Goal: Task Accomplishment & Management: Use online tool/utility

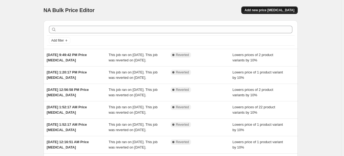
click at [280, 11] on span "Add new price [MEDICAL_DATA]" at bounding box center [270, 10] width 50 height 4
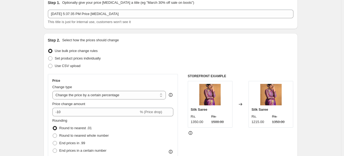
scroll to position [80, 0]
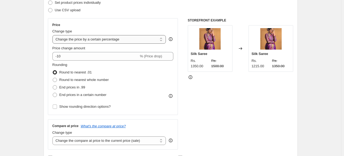
click at [110, 39] on select "Change the price to a certain amount Change the price by a certain amount Chang…" at bounding box center [109, 39] width 114 height 9
select select "pcap"
click at [54, 35] on select "Change the price to a certain amount Change the price by a certain amount Chang…" at bounding box center [109, 39] width 114 height 9
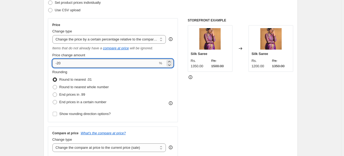
click at [61, 65] on input "-20" at bounding box center [105, 63] width 106 height 9
type input "-10"
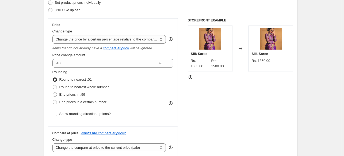
click at [260, 66] on div "Silk Saree Rs. 1350.00" at bounding box center [271, 48] width 45 height 47
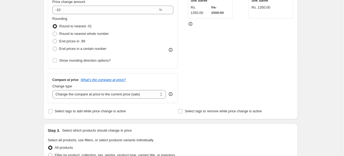
scroll to position [134, 0]
click at [94, 95] on select "Change the compare at price to the current price (sale) Change the compare at p…" at bounding box center [109, 94] width 114 height 9
select select "no_change"
click at [54, 90] on select "Change the compare at price to the current price (sale) Change the compare at p…" at bounding box center [109, 94] width 114 height 9
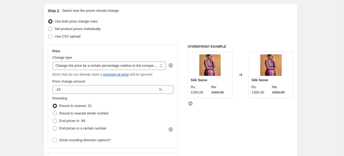
scroll to position [54, 0]
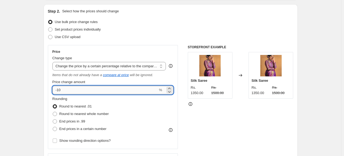
drag, startPoint x: 59, startPoint y: 91, endPoint x: 63, endPoint y: 94, distance: 4.9
click at [59, 91] on input "-10" at bounding box center [105, 90] width 106 height 9
type input "-20"
click at [216, 101] on div at bounding box center [241, 103] width 106 height 5
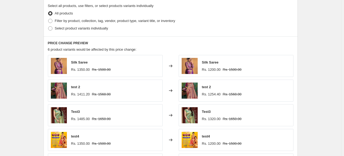
scroll to position [386, 0]
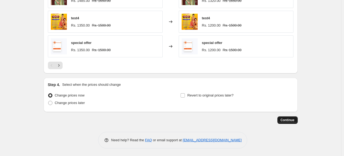
click at [285, 119] on span "Continue" at bounding box center [288, 120] width 14 height 4
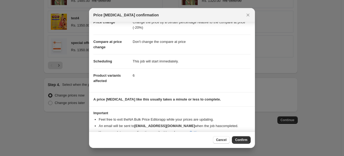
scroll to position [25, 0]
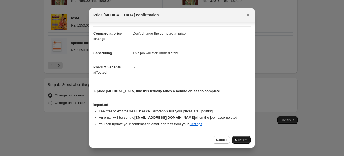
click at [246, 138] on span "Confirm" at bounding box center [241, 140] width 12 height 4
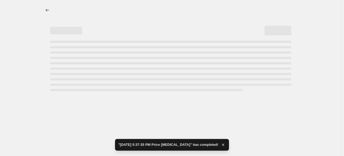
select select "pcap"
select select "no_change"
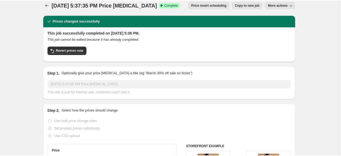
scroll to position [134, 0]
